Goal: Task Accomplishment & Management: Complete application form

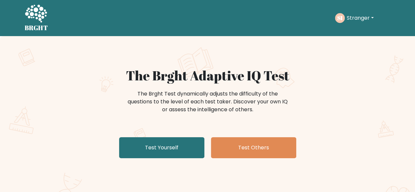
click at [364, 17] on button "Stranger" at bounding box center [360, 18] width 31 height 9
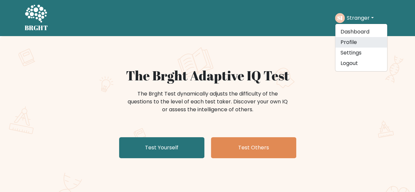
click at [354, 40] on link "Profile" at bounding box center [361, 42] width 52 height 10
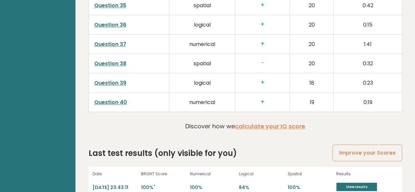
scroll to position [1706, 0]
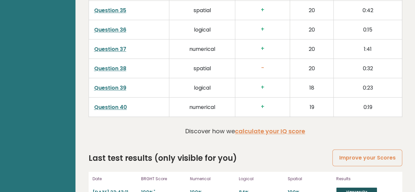
click at [344, 187] on link "View results" at bounding box center [356, 191] width 41 height 9
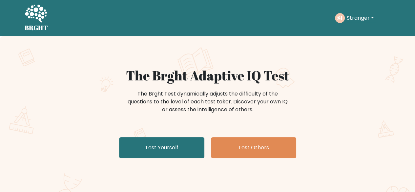
click at [142, 152] on link "Test Yourself" at bounding box center [161, 147] width 85 height 21
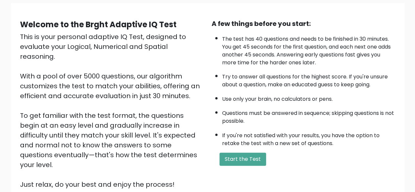
scroll to position [56, 0]
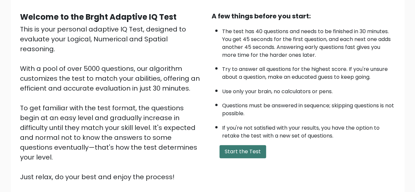
click at [242, 157] on button "Start the Test" at bounding box center [242, 151] width 47 height 13
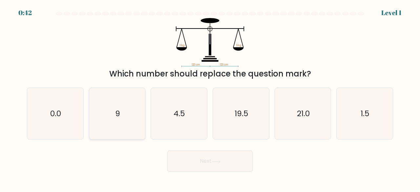
click at [120, 112] on text "9" at bounding box center [117, 113] width 5 height 11
click at [210, 98] on input "b. 9" at bounding box center [210, 97] width 0 height 2
radio input "true"
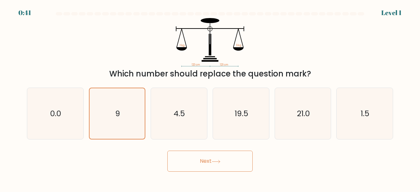
click at [180, 162] on button "Next" at bounding box center [209, 161] width 85 height 21
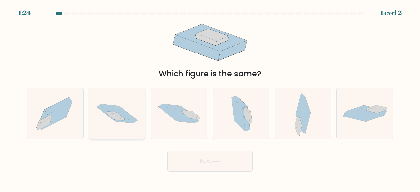
click at [122, 134] on div at bounding box center [117, 114] width 57 height 52
click at [210, 98] on input "b." at bounding box center [210, 97] width 0 height 2
radio input "true"
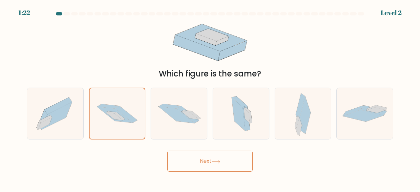
click at [192, 162] on button "Next" at bounding box center [209, 161] width 85 height 21
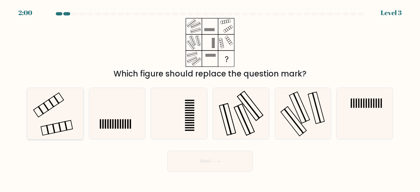
click at [66, 126] on rect at bounding box center [65, 126] width 3 height 10
click at [210, 98] on input "a." at bounding box center [210, 97] width 0 height 2
radio input "true"
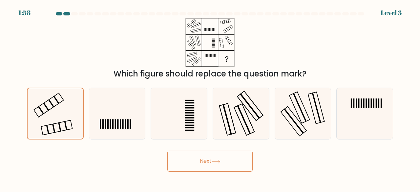
click at [187, 165] on button "Next" at bounding box center [209, 161] width 85 height 21
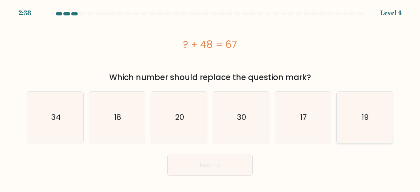
click at [382, 124] on icon "19" at bounding box center [365, 118] width 52 height 52
click at [210, 98] on input "f. 19" at bounding box center [210, 97] width 0 height 2
radio input "true"
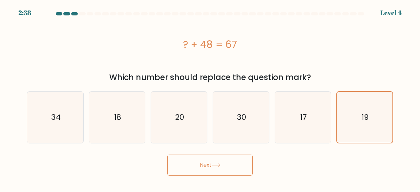
click at [188, 157] on button "Next" at bounding box center [209, 165] width 85 height 21
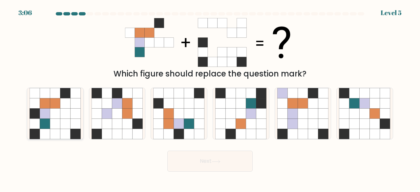
click at [49, 128] on icon at bounding box center [45, 124] width 10 height 10
click at [210, 98] on input "a." at bounding box center [210, 97] width 0 height 2
radio input "true"
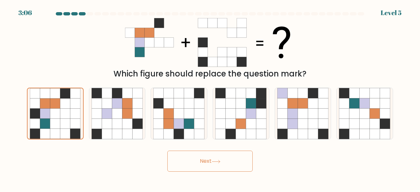
click at [173, 160] on button "Next" at bounding box center [209, 161] width 85 height 21
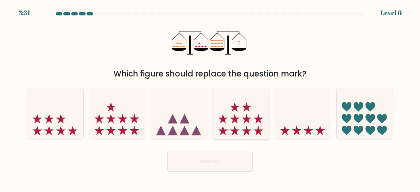
click at [238, 126] on icon at bounding box center [241, 113] width 56 height 46
click at [210, 98] on input "d." at bounding box center [210, 97] width 0 height 2
radio input "true"
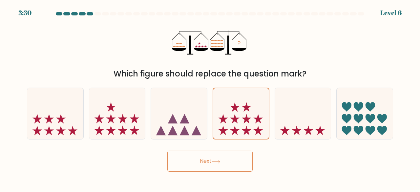
click at [197, 160] on button "Next" at bounding box center [209, 161] width 85 height 21
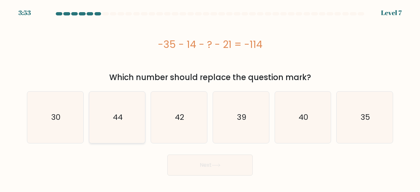
click at [103, 122] on icon "44" at bounding box center [118, 118] width 52 height 52
click at [210, 98] on input "b. 44" at bounding box center [210, 97] width 0 height 2
radio input "true"
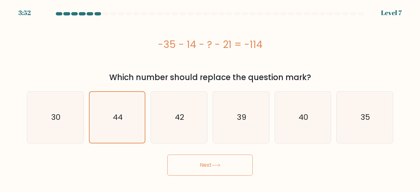
click at [181, 168] on button "Next" at bounding box center [209, 165] width 85 height 21
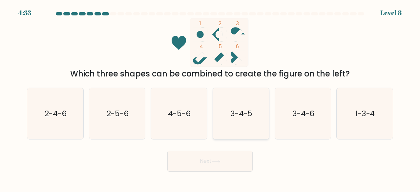
click at [251, 119] on icon "3-4-5" at bounding box center [241, 114] width 52 height 52
click at [210, 98] on input "d. 3-4-5" at bounding box center [210, 97] width 0 height 2
radio input "true"
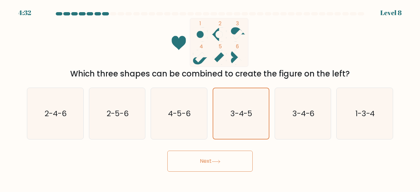
click at [201, 160] on button "Next" at bounding box center [209, 161] width 85 height 21
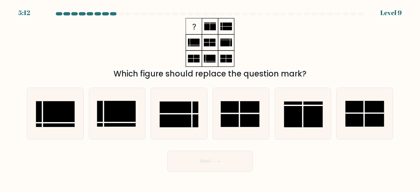
click at [149, 157] on div "Next" at bounding box center [210, 159] width 374 height 24
click at [173, 130] on icon at bounding box center [179, 114] width 52 height 52
click at [210, 98] on input "c." at bounding box center [210, 97] width 0 height 2
radio input "true"
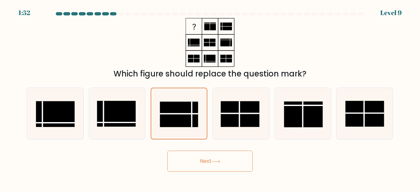
click at [198, 162] on button "Next" at bounding box center [209, 161] width 85 height 21
click at [180, 152] on button "Next" at bounding box center [209, 161] width 85 height 21
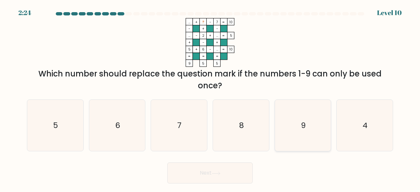
click at [293, 141] on icon "9" at bounding box center [303, 126] width 52 height 52
click at [210, 98] on input "e. 9" at bounding box center [210, 97] width 0 height 2
radio input "true"
click at [181, 167] on button "Next" at bounding box center [209, 172] width 85 height 21
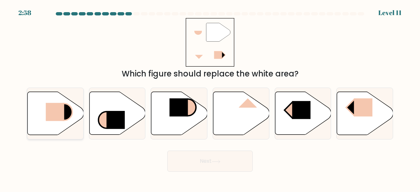
click at [72, 118] on icon at bounding box center [56, 113] width 56 height 43
click at [210, 98] on input "a." at bounding box center [210, 97] width 0 height 2
radio input "true"
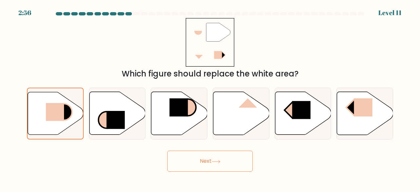
click at [178, 162] on button "Next" at bounding box center [209, 161] width 85 height 21
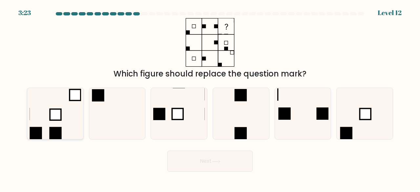
click at [61, 124] on icon at bounding box center [56, 114] width 52 height 52
click at [210, 98] on input "a." at bounding box center [210, 97] width 0 height 2
radio input "true"
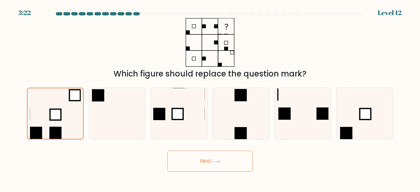
click at [178, 162] on button "Next" at bounding box center [209, 161] width 85 height 21
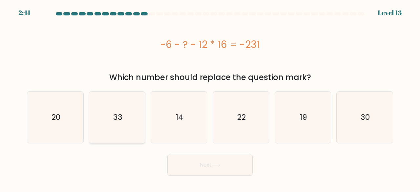
click at [117, 143] on icon "33" at bounding box center [118, 118] width 52 height 52
click at [210, 98] on input "b. 33" at bounding box center [210, 97] width 0 height 2
radio input "true"
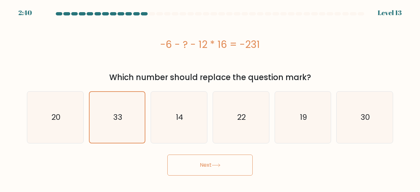
click at [180, 161] on button "Next" at bounding box center [209, 165] width 85 height 21
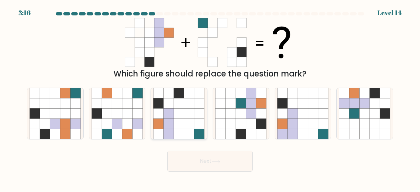
click at [165, 135] on icon at bounding box center [169, 134] width 10 height 10
click at [210, 98] on input "c." at bounding box center [210, 97] width 0 height 2
radio input "true"
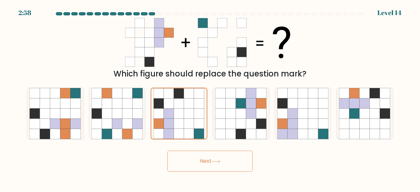
click at [179, 158] on button "Next" at bounding box center [209, 161] width 85 height 21
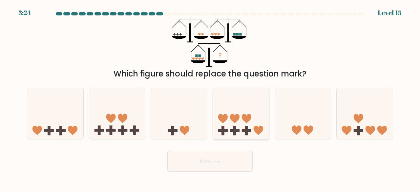
click at [229, 136] on icon at bounding box center [241, 113] width 56 height 46
click at [210, 98] on input "d." at bounding box center [210, 97] width 0 height 2
radio input "true"
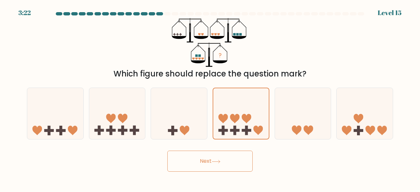
click at [191, 156] on button "Next" at bounding box center [209, 161] width 85 height 21
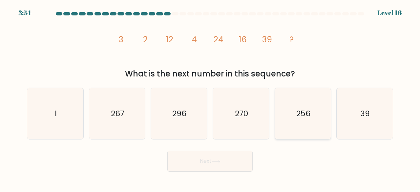
click at [299, 134] on icon "256" at bounding box center [303, 114] width 52 height 52
click at [210, 98] on input "e. 256" at bounding box center [210, 97] width 0 height 2
radio input "true"
click at [207, 162] on button "Next" at bounding box center [209, 161] width 85 height 21
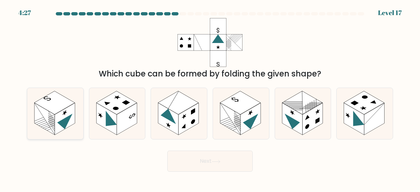
click at [49, 116] on rect at bounding box center [44, 119] width 20 height 32
click at [210, 98] on input "a." at bounding box center [210, 97] width 0 height 2
radio input "true"
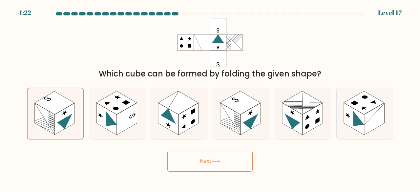
click at [184, 164] on button "Next" at bounding box center [209, 161] width 85 height 21
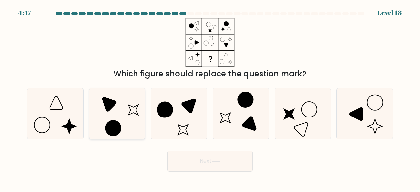
click at [125, 123] on icon at bounding box center [118, 114] width 52 height 52
click at [210, 98] on input "b." at bounding box center [210, 97] width 0 height 2
radio input "true"
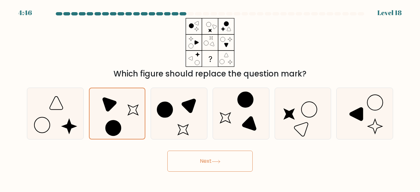
click at [196, 153] on button "Next" at bounding box center [209, 161] width 85 height 21
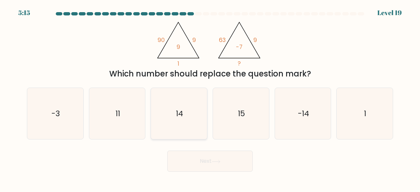
click at [170, 131] on icon "14" at bounding box center [179, 114] width 52 height 52
click at [210, 98] on input "c. 14" at bounding box center [210, 97] width 0 height 2
radio input "true"
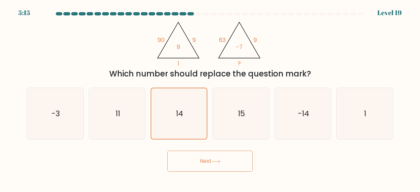
click at [181, 162] on button "Next" at bounding box center [209, 161] width 85 height 21
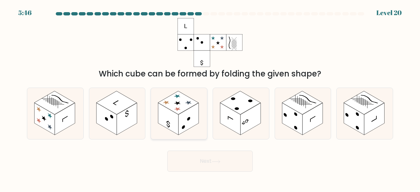
click at [178, 116] on rect at bounding box center [168, 119] width 20 height 32
click at [210, 98] on input "c." at bounding box center [210, 97] width 0 height 2
radio input "true"
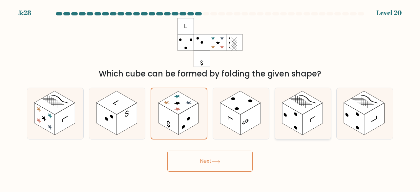
click at [299, 114] on rect at bounding box center [292, 119] width 20 height 32
click at [210, 98] on input "e." at bounding box center [210, 97] width 0 height 2
radio input "true"
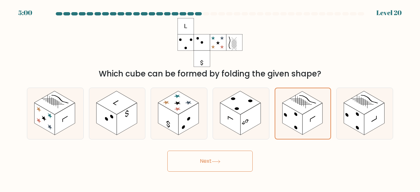
click at [204, 156] on button "Next" at bounding box center [209, 161] width 85 height 21
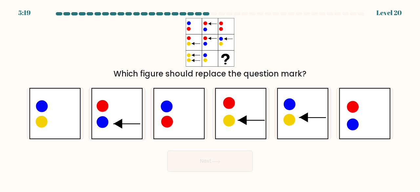
click at [126, 134] on icon at bounding box center [117, 114] width 52 height 52
click at [210, 98] on input "b." at bounding box center [210, 97] width 0 height 2
radio input "true"
click at [177, 160] on button "Next" at bounding box center [209, 161] width 85 height 21
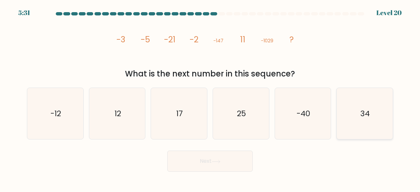
click at [354, 119] on icon "34" at bounding box center [365, 114] width 52 height 52
click at [210, 98] on input "f. 34" at bounding box center [210, 97] width 0 height 2
radio input "true"
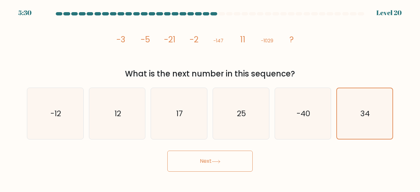
click at [200, 160] on button "Next" at bounding box center [209, 161] width 85 height 21
click at [368, 121] on icon "34" at bounding box center [364, 113] width 51 height 51
click at [210, 98] on input "f. 34" at bounding box center [210, 97] width 0 height 2
click at [368, 121] on icon "34" at bounding box center [364, 113] width 51 height 51
click at [210, 98] on input "f. 34" at bounding box center [210, 97] width 0 height 2
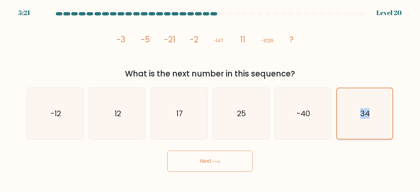
click at [368, 121] on icon "34" at bounding box center [364, 113] width 51 height 51
click at [210, 98] on input "f. 34" at bounding box center [210, 97] width 0 height 2
click at [370, 150] on div "Next" at bounding box center [210, 159] width 374 height 24
click at [370, 132] on icon "34" at bounding box center [364, 113] width 51 height 51
click at [210, 98] on input "f. 34" at bounding box center [210, 97] width 0 height 2
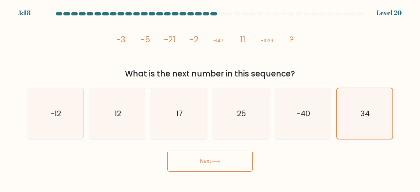
click at [203, 159] on button "Next" at bounding box center [209, 161] width 85 height 21
click at [202, 159] on button "Next" at bounding box center [209, 161] width 85 height 21
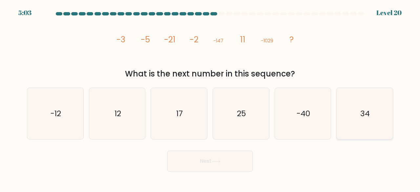
click at [358, 110] on icon "34" at bounding box center [365, 114] width 52 height 52
click at [210, 98] on input "f. 34" at bounding box center [210, 97] width 0 height 2
radio input "true"
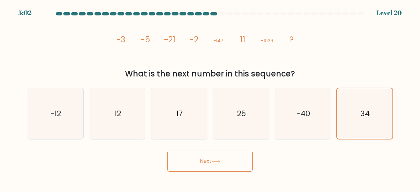
click at [209, 170] on button "Next" at bounding box center [209, 161] width 85 height 21
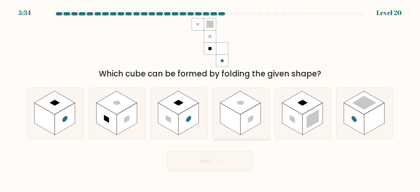
click at [248, 123] on rect at bounding box center [250, 119] width 5 height 8
click at [210, 98] on input "d." at bounding box center [210, 97] width 0 height 2
radio input "true"
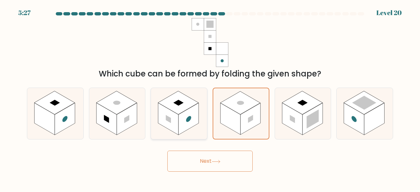
click at [177, 124] on rect at bounding box center [168, 119] width 20 height 32
click at [210, 98] on input "c." at bounding box center [210, 97] width 0 height 2
radio input "true"
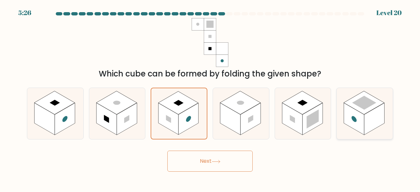
click at [365, 114] on rect at bounding box center [364, 103] width 41 height 24
click at [210, 98] on input "f." at bounding box center [210, 97] width 0 height 2
radio input "true"
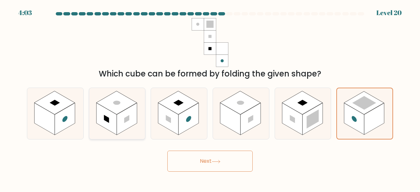
click at [127, 129] on rect at bounding box center [127, 119] width 20 height 32
click at [210, 98] on input "b." at bounding box center [210, 97] width 0 height 2
radio input "true"
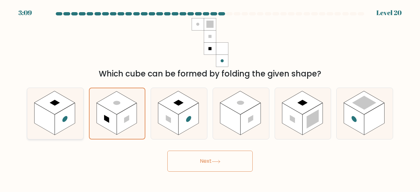
click at [67, 124] on rect at bounding box center [65, 119] width 20 height 32
click at [210, 98] on input "a." at bounding box center [210, 97] width 0 height 2
radio input "true"
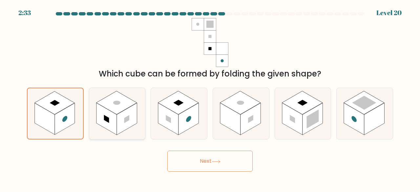
click at [112, 125] on rect at bounding box center [106, 119] width 20 height 32
click at [210, 98] on input "b." at bounding box center [210, 97] width 0 height 2
radio input "true"
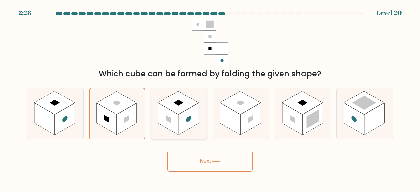
click at [167, 128] on rect at bounding box center [168, 119] width 20 height 32
click at [210, 98] on input "c." at bounding box center [210, 97] width 0 height 2
radio input "true"
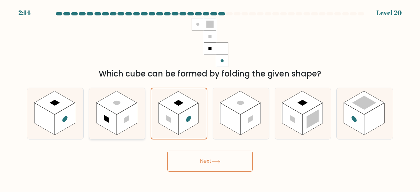
click at [122, 128] on rect at bounding box center [127, 119] width 20 height 32
click at [210, 98] on input "b." at bounding box center [210, 97] width 0 height 2
radio input "true"
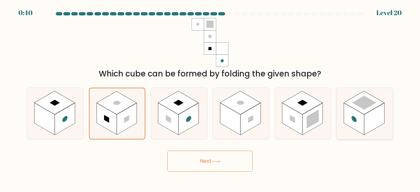
click at [348, 127] on icon at bounding box center [365, 114] width 56 height 52
click at [210, 98] on input "f." at bounding box center [210, 97] width 0 height 2
radio input "true"
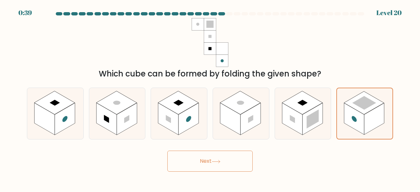
click at [212, 166] on button "Next" at bounding box center [209, 161] width 85 height 21
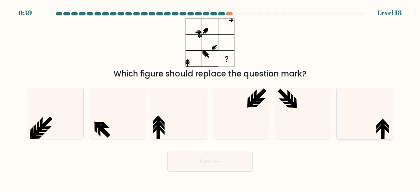
click at [372, 125] on icon at bounding box center [365, 114] width 52 height 52
click at [210, 98] on input "f." at bounding box center [210, 97] width 0 height 2
radio input "true"
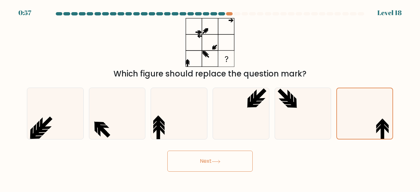
click at [199, 164] on button "Next" at bounding box center [209, 161] width 85 height 21
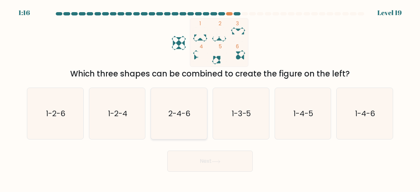
click at [178, 126] on icon "2-4-6" at bounding box center [179, 114] width 52 height 52
click at [210, 98] on input "c. 2-4-6" at bounding box center [210, 97] width 0 height 2
radio input "true"
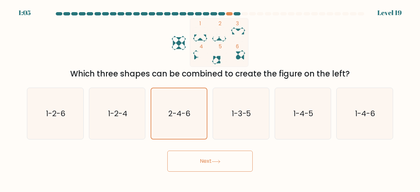
click at [196, 158] on button "Next" at bounding box center [209, 161] width 85 height 21
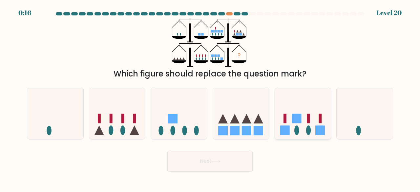
click at [304, 121] on icon at bounding box center [303, 113] width 56 height 46
click at [210, 98] on input "e." at bounding box center [210, 97] width 0 height 2
radio input "true"
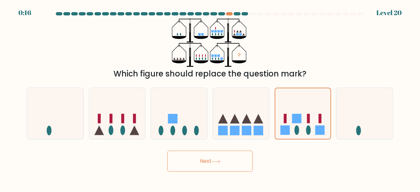
click at [196, 160] on button "Next" at bounding box center [209, 161] width 85 height 21
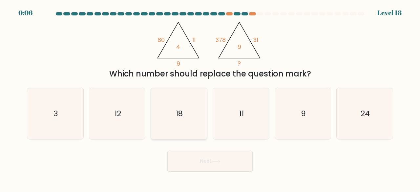
click at [171, 135] on icon "18" at bounding box center [179, 114] width 52 height 52
click at [210, 98] on input "c. 18" at bounding box center [210, 97] width 0 height 2
radio input "true"
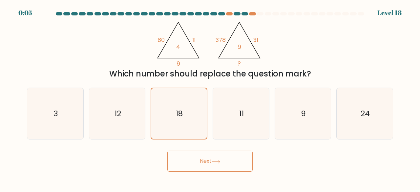
click at [178, 157] on button "Next" at bounding box center [209, 161] width 85 height 21
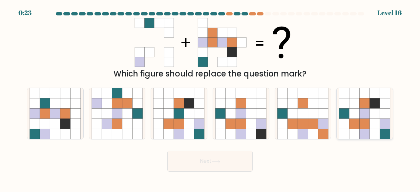
click at [345, 114] on icon at bounding box center [344, 114] width 10 height 10
click at [210, 98] on input "f." at bounding box center [210, 97] width 0 height 2
radio input "true"
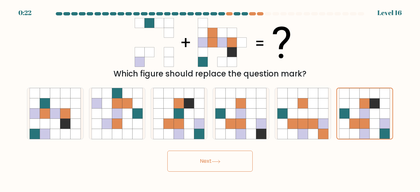
click at [183, 162] on button "Next" at bounding box center [209, 161] width 85 height 21
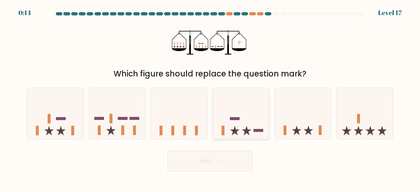
click at [244, 111] on icon at bounding box center [241, 113] width 56 height 46
click at [210, 98] on input "d." at bounding box center [210, 97] width 0 height 2
radio input "true"
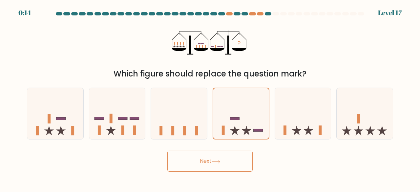
click at [211, 156] on button "Next" at bounding box center [209, 161] width 85 height 21
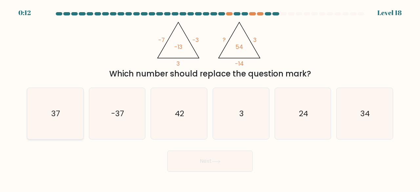
click at [59, 127] on icon "37" at bounding box center [56, 114] width 52 height 52
click at [210, 98] on input "a. 37" at bounding box center [210, 97] width 0 height 2
radio input "true"
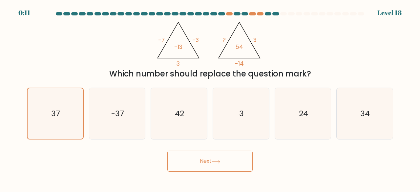
click at [205, 166] on button "Next" at bounding box center [209, 161] width 85 height 21
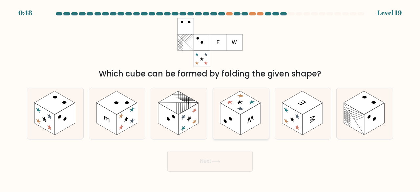
click at [234, 125] on rect at bounding box center [230, 119] width 20 height 32
click at [210, 98] on input "d." at bounding box center [210, 97] width 0 height 2
radio input "true"
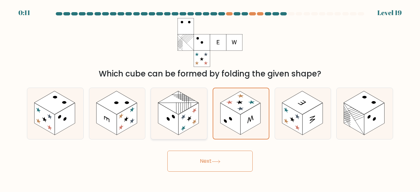
click at [186, 115] on rect at bounding box center [188, 119] width 20 height 32
click at [210, 98] on input "c." at bounding box center [210, 97] width 0 height 2
radio input "true"
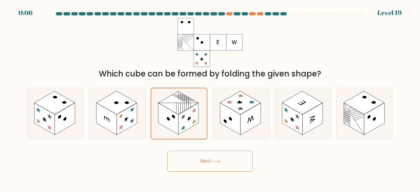
click at [197, 166] on button "Next" at bounding box center [209, 161] width 85 height 21
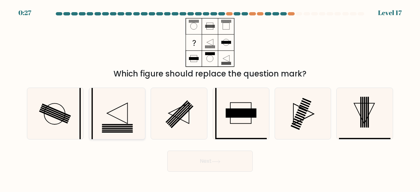
click at [119, 122] on icon at bounding box center [118, 114] width 52 height 52
click at [210, 98] on input "b." at bounding box center [210, 97] width 0 height 2
radio input "true"
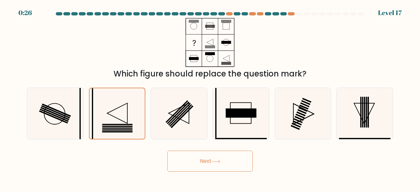
click at [196, 165] on button "Next" at bounding box center [209, 161] width 85 height 21
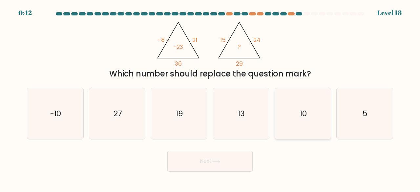
click at [277, 117] on icon "10" at bounding box center [303, 114] width 52 height 52
click at [210, 98] on input "e. 10" at bounding box center [210, 97] width 0 height 2
radio input "true"
click at [176, 164] on button "Next" at bounding box center [209, 161] width 85 height 21
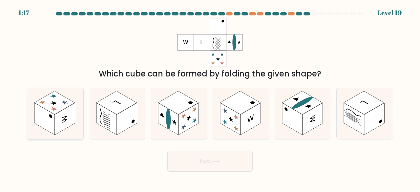
click at [60, 118] on rect at bounding box center [65, 119] width 20 height 32
click at [210, 98] on input "a." at bounding box center [210, 97] width 0 height 2
radio input "true"
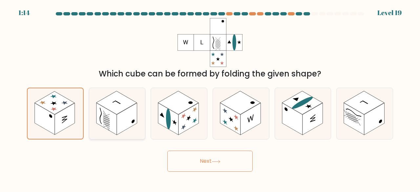
click at [115, 123] on rect at bounding box center [106, 119] width 20 height 32
click at [210, 98] on input "b." at bounding box center [210, 97] width 0 height 2
radio input "true"
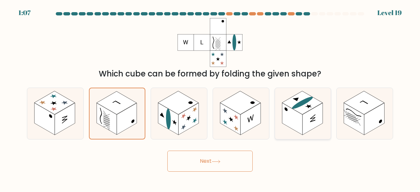
click at [298, 124] on rect at bounding box center [292, 119] width 20 height 32
click at [210, 98] on input "e." at bounding box center [210, 97] width 0 height 2
radio input "true"
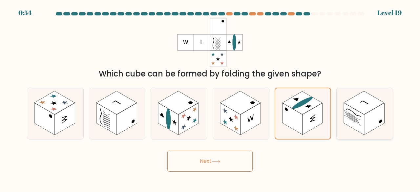
click at [361, 125] on rect at bounding box center [354, 119] width 20 height 32
click at [210, 98] on input "f." at bounding box center [210, 97] width 0 height 2
radio input "true"
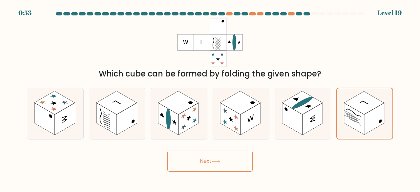
click at [180, 166] on button "Next" at bounding box center [209, 161] width 85 height 21
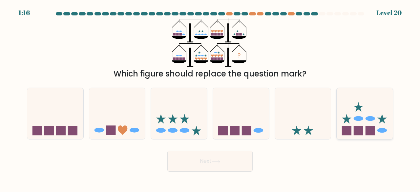
click at [351, 125] on icon at bounding box center [365, 113] width 56 height 46
click at [210, 98] on input "f." at bounding box center [210, 97] width 0 height 2
radio input "true"
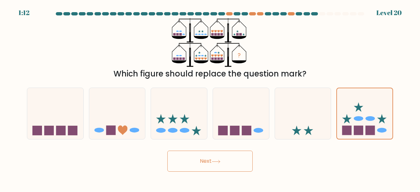
click at [186, 162] on button "Next" at bounding box center [209, 161] width 85 height 21
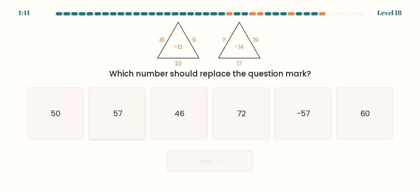
click at [121, 130] on icon "57" at bounding box center [118, 114] width 52 height 52
click at [210, 98] on input "b. 57" at bounding box center [210, 97] width 0 height 2
radio input "true"
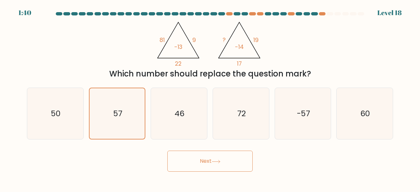
click at [182, 163] on button "Next" at bounding box center [209, 161] width 85 height 21
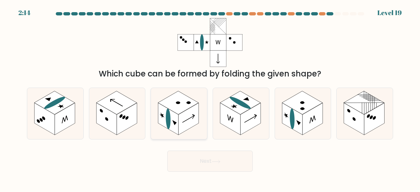
click at [180, 121] on rect at bounding box center [188, 119] width 20 height 32
click at [210, 98] on input "c." at bounding box center [210, 97] width 0 height 2
radio input "true"
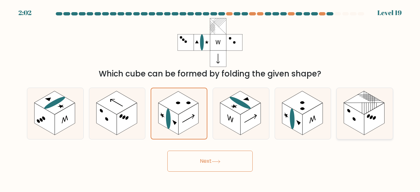
click at [350, 124] on rect at bounding box center [354, 119] width 20 height 32
click at [210, 98] on input "f." at bounding box center [210, 97] width 0 height 2
radio input "true"
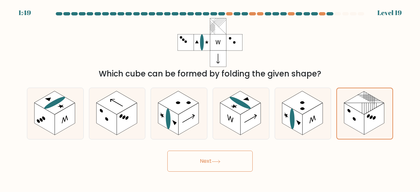
click at [215, 159] on button "Next" at bounding box center [209, 161] width 85 height 21
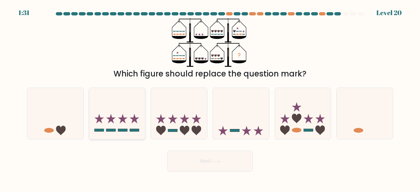
click at [119, 120] on icon at bounding box center [117, 113] width 56 height 46
click at [210, 98] on input "b." at bounding box center [210, 97] width 0 height 2
radio input "true"
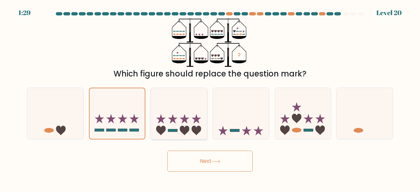
click at [175, 129] on rect at bounding box center [173, 130] width 10 height 3
click at [210, 98] on input "c." at bounding box center [210, 97] width 0 height 2
radio input "true"
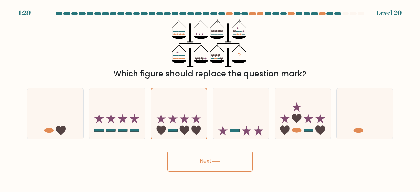
click at [210, 167] on button "Next" at bounding box center [209, 161] width 85 height 21
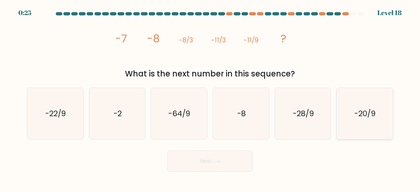
click at [352, 121] on icon "-20/9" at bounding box center [365, 114] width 52 height 52
click at [210, 98] on input "f. -20/9" at bounding box center [210, 97] width 0 height 2
radio input "true"
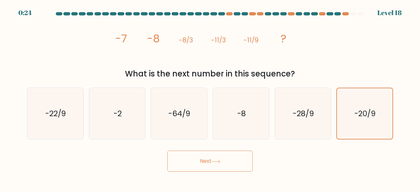
click at [183, 157] on button "Next" at bounding box center [209, 161] width 85 height 21
click at [191, 161] on button "Next" at bounding box center [209, 161] width 85 height 21
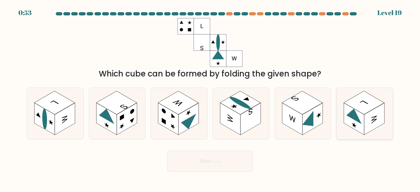
click at [370, 131] on rect at bounding box center [374, 119] width 20 height 32
click at [210, 98] on input "f." at bounding box center [210, 97] width 0 height 2
radio input "true"
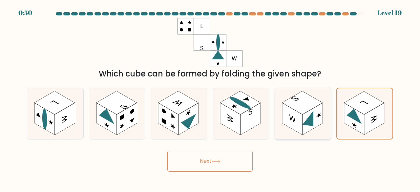
click at [297, 116] on rect at bounding box center [292, 119] width 20 height 32
click at [210, 98] on input "e." at bounding box center [210, 97] width 0 height 2
radio input "true"
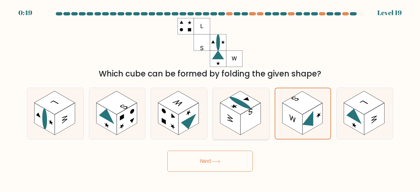
click at [233, 113] on rect at bounding box center [230, 119] width 20 height 32
click at [210, 98] on input "d." at bounding box center [210, 97] width 0 height 2
radio input "true"
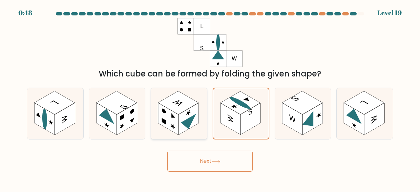
click at [186, 121] on icon at bounding box center [188, 124] width 15 height 20
click at [210, 98] on input "c." at bounding box center [210, 97] width 0 height 2
radio input "true"
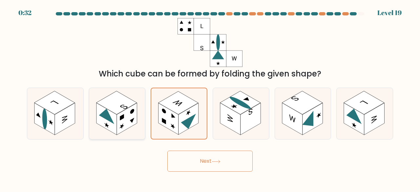
click at [124, 116] on rect at bounding box center [122, 117] width 4 height 7
click at [210, 98] on input "b." at bounding box center [210, 97] width 0 height 2
radio input "true"
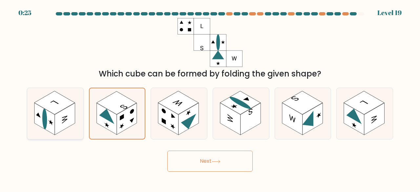
click at [51, 121] on icon at bounding box center [51, 122] width 5 height 8
click at [210, 98] on input "a." at bounding box center [210, 97] width 0 height 2
radio input "true"
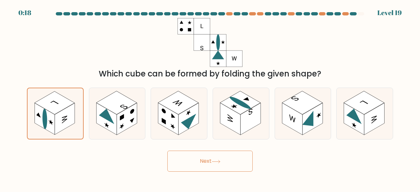
click at [184, 158] on button "Next" at bounding box center [209, 161] width 85 height 21
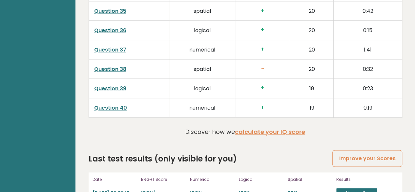
scroll to position [1704, 0]
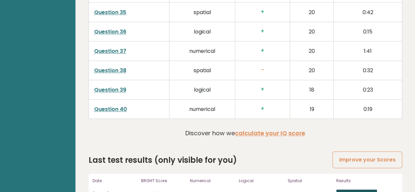
click at [355, 189] on link "View results" at bounding box center [356, 193] width 41 height 9
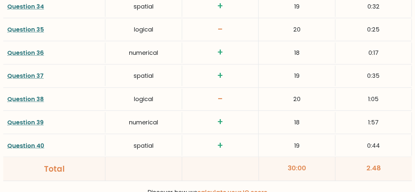
scroll to position [1712, 0]
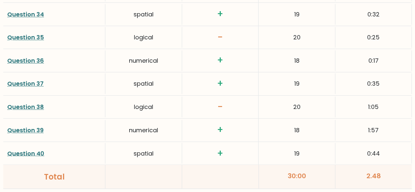
click at [28, 126] on link "Question 39" at bounding box center [25, 130] width 36 height 8
click at [32, 103] on link "Question 38" at bounding box center [25, 107] width 37 height 8
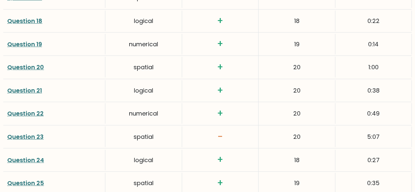
scroll to position [1336, 0]
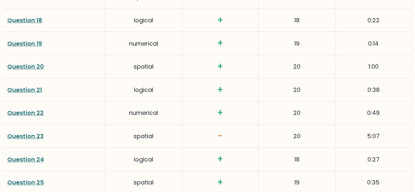
click at [18, 132] on link "Question 23" at bounding box center [25, 136] width 36 height 8
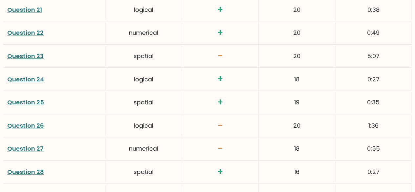
scroll to position [1417, 0]
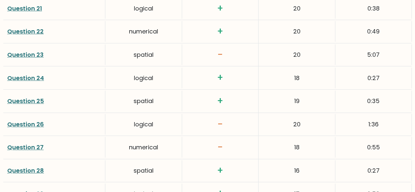
click at [26, 120] on link "Question 26" at bounding box center [25, 124] width 37 height 8
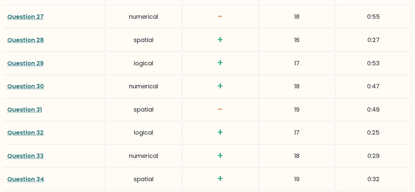
scroll to position [1545, 0]
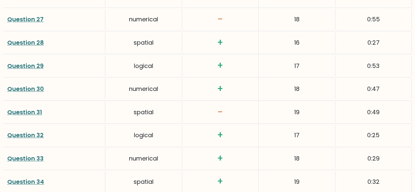
click at [22, 15] on link "Question 27" at bounding box center [25, 19] width 36 height 8
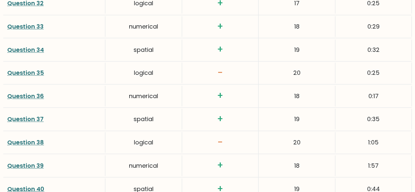
scroll to position [1678, 0]
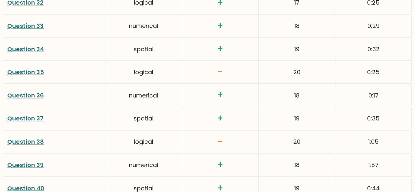
click at [36, 68] on link "Question 35" at bounding box center [25, 72] width 37 height 8
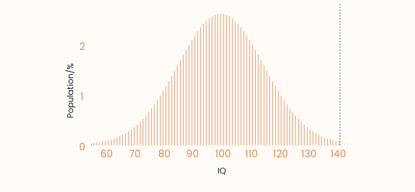
scroll to position [0, 0]
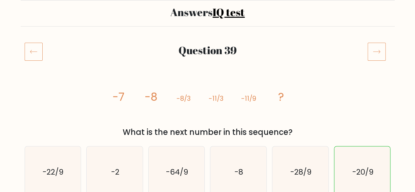
scroll to position [40, 0]
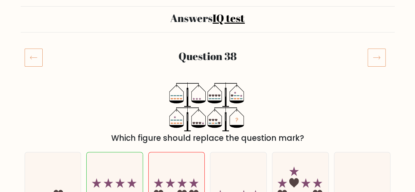
scroll to position [40, 0]
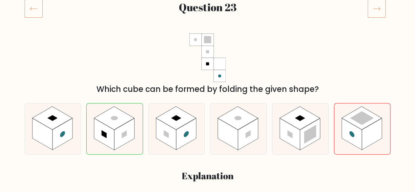
scroll to position [88, 0]
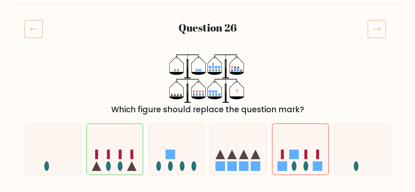
scroll to position [72, 0]
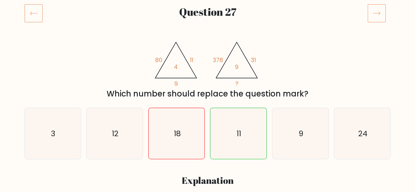
scroll to position [64, 0]
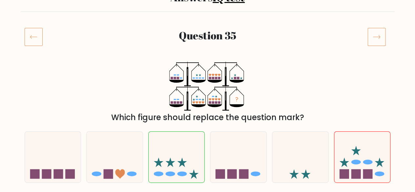
scroll to position [58, 0]
